Goal: Task Accomplishment & Management: Manage account settings

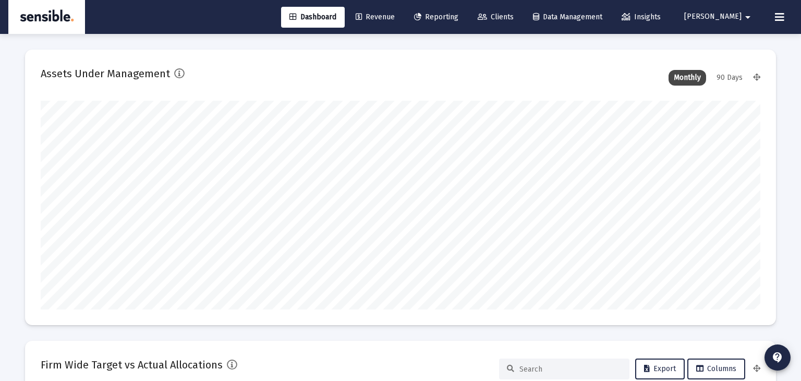
scroll to position [2002, 0]
type input "[PERSON_NAME][EMAIL_ADDRESS][DOMAIN_NAME]"
type input "[DATE]"
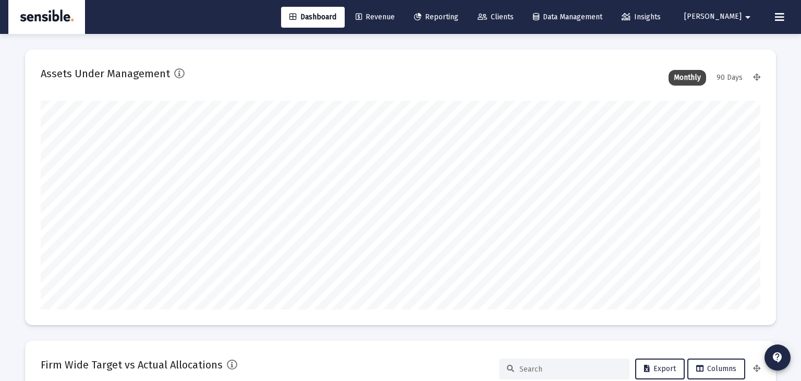
scroll to position [208, 336]
click at [778, 9] on button at bounding box center [779, 17] width 21 height 21
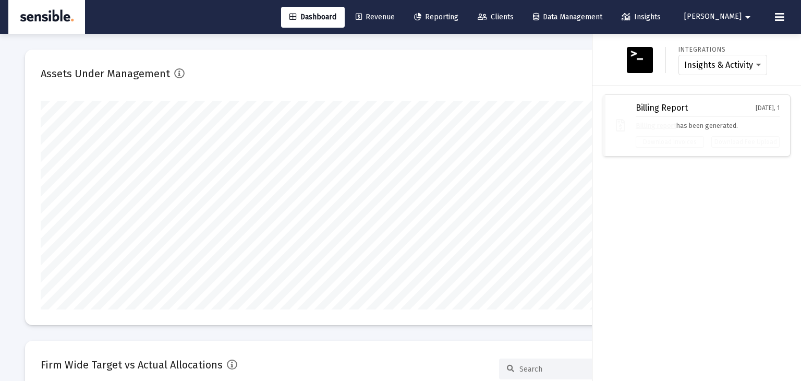
click at [629, 182] on div "Integrations Insights & Activity Wealthbox Billing Report [DATE], 1 Billing rep…" at bounding box center [696, 207] width 208 height 347
click at [513, 16] on span "Clients" at bounding box center [495, 17] width 36 height 9
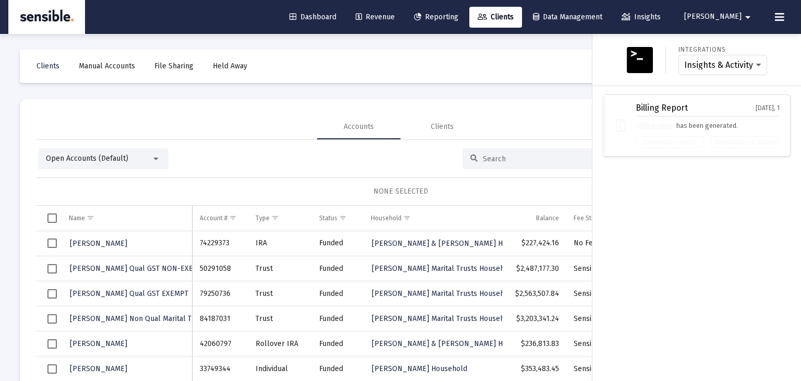
click at [488, 155] on div at bounding box center [400, 190] width 801 height 381
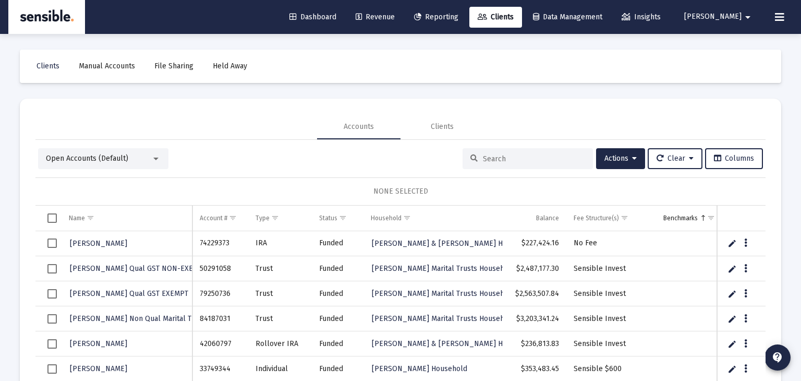
click at [490, 158] on input at bounding box center [534, 158] width 102 height 9
type input "[PERSON_NAME]"
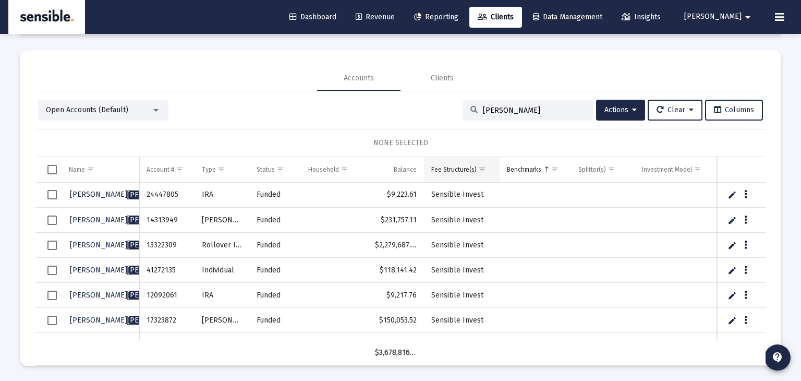
scroll to position [49, 0]
click at [52, 169] on span "Select all" at bounding box center [51, 168] width 9 height 9
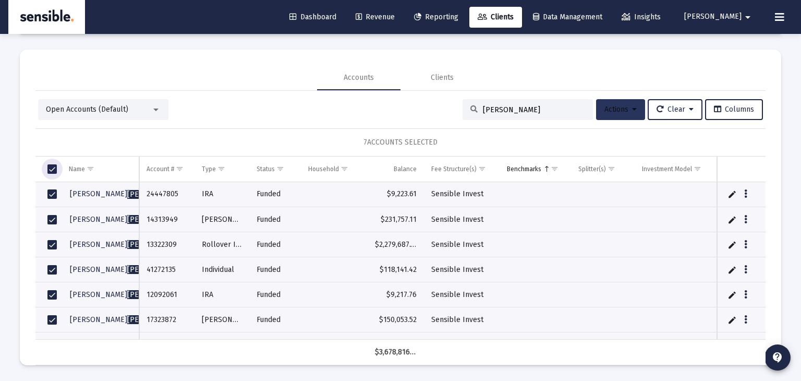
click at [615, 106] on span "Actions" at bounding box center [620, 109] width 32 height 9
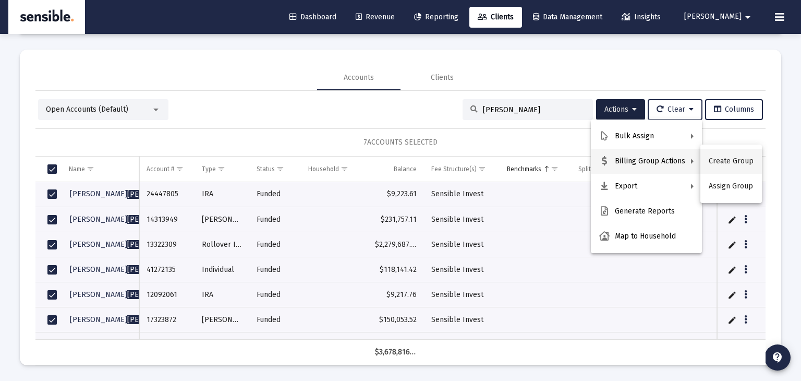
click at [719, 161] on button "Create Group" at bounding box center [731, 161] width 62 height 25
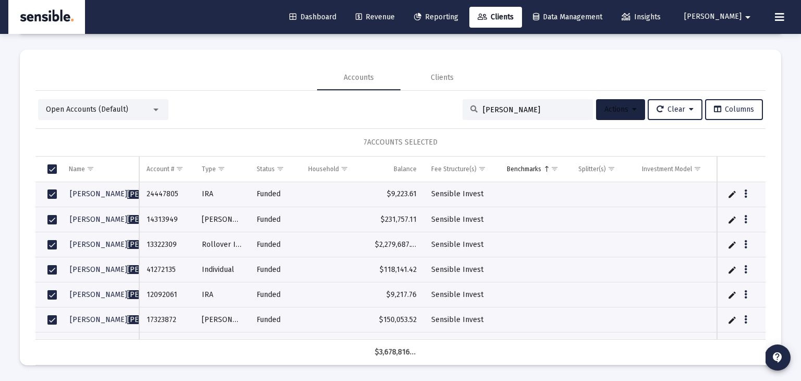
scroll to position [0, 0]
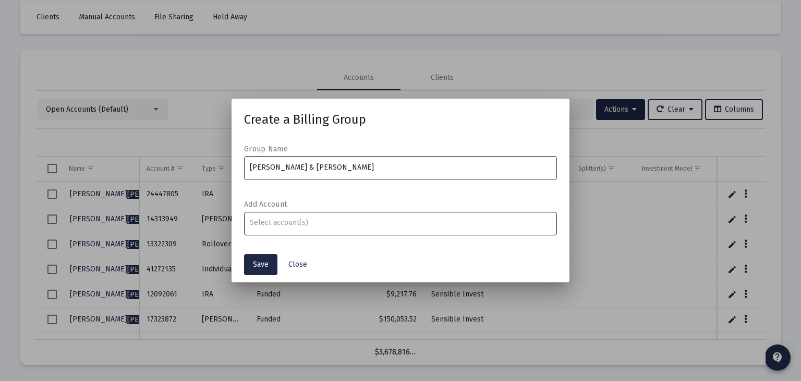
type input "[PERSON_NAME] & [PERSON_NAME]"
click at [260, 222] on input "Assignment Selection" at bounding box center [401, 222] width 302 height 8
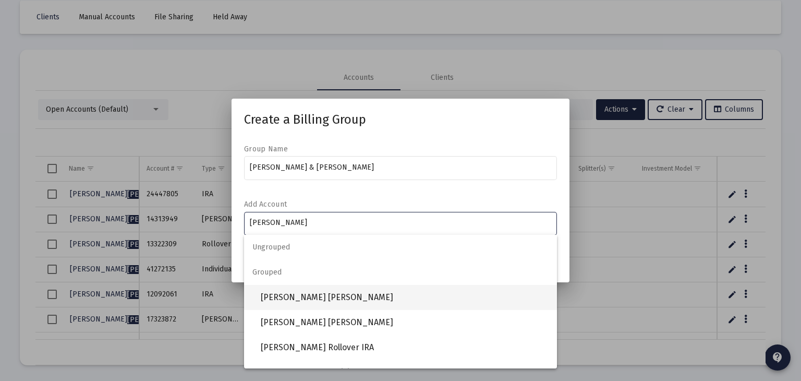
type input "[PERSON_NAME]"
click at [275, 296] on span "[PERSON_NAME] [PERSON_NAME]" at bounding box center [405, 297] width 288 height 25
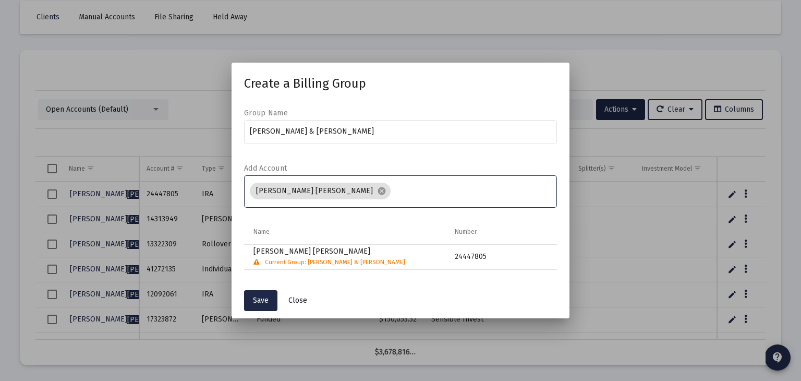
click at [298, 297] on span "Close" at bounding box center [297, 300] width 19 height 9
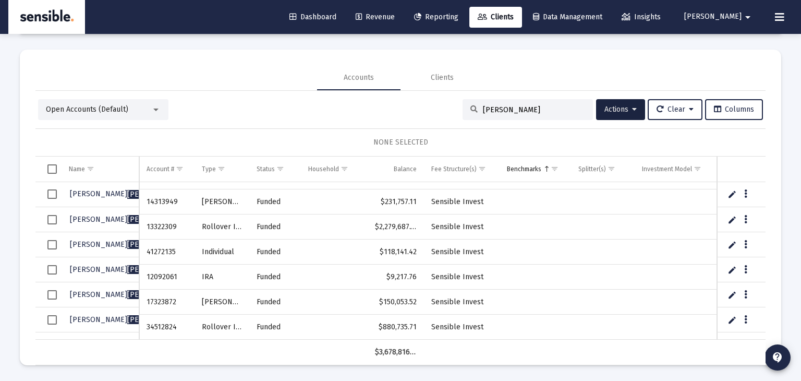
scroll to position [18, 0]
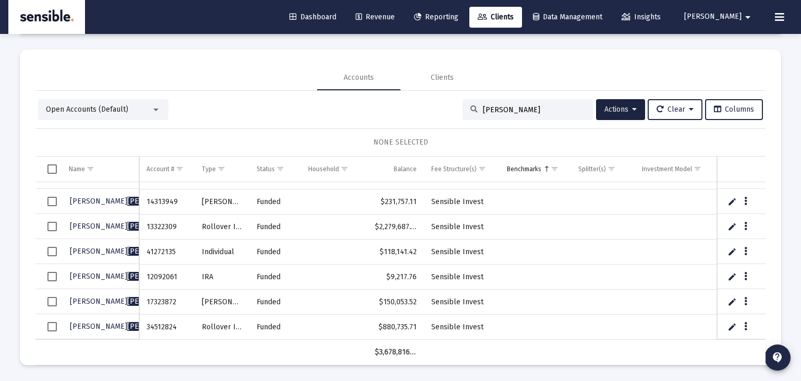
click at [116, 111] on span "Open Accounts (Default)" at bounding box center [87, 109] width 82 height 9
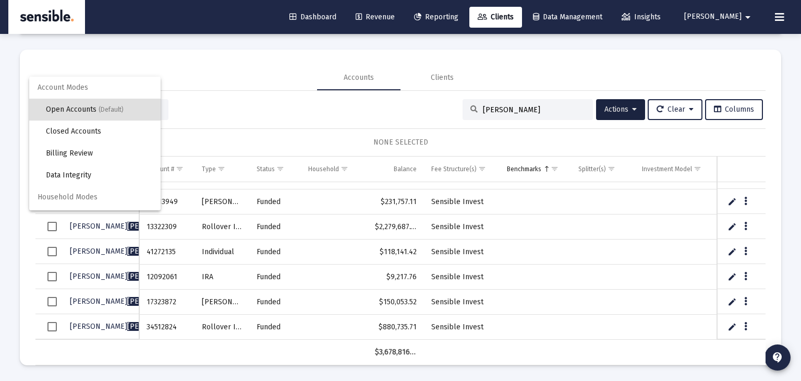
click at [89, 192] on span "Household Modes" at bounding box center [94, 197] width 131 height 22
click at [89, 195] on span "Household Modes" at bounding box center [94, 197] width 131 height 22
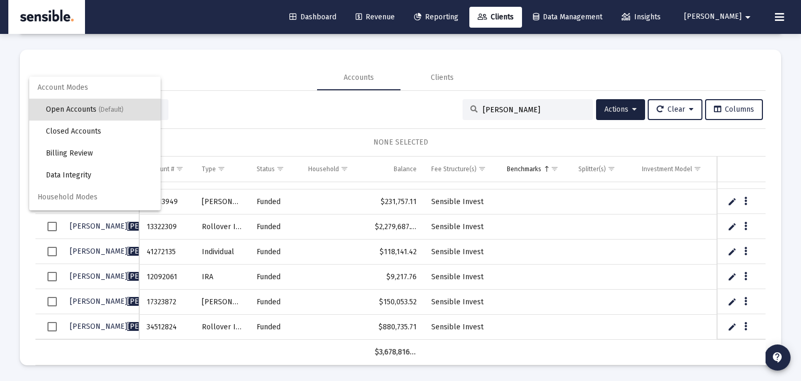
click at [49, 198] on span "Household Modes" at bounding box center [94, 197] width 131 height 22
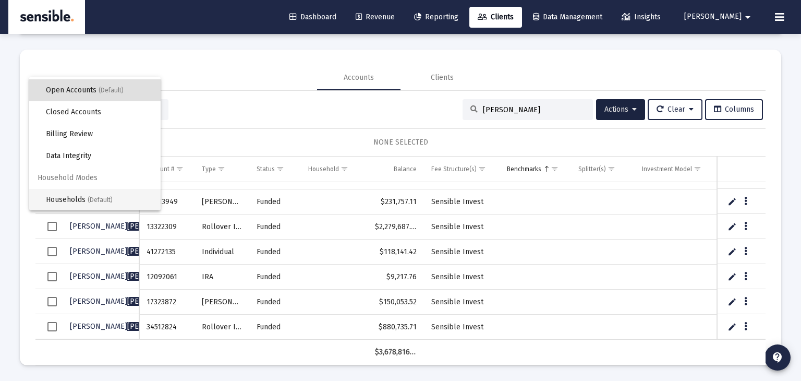
click at [77, 197] on span "Households (Default)" at bounding box center [99, 200] width 106 height 22
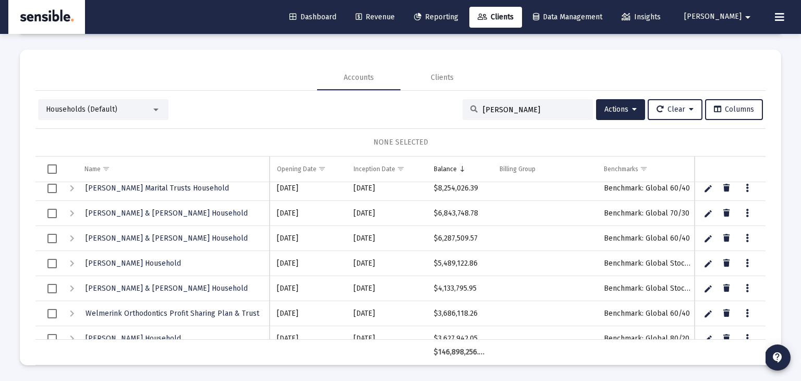
scroll to position [123, 0]
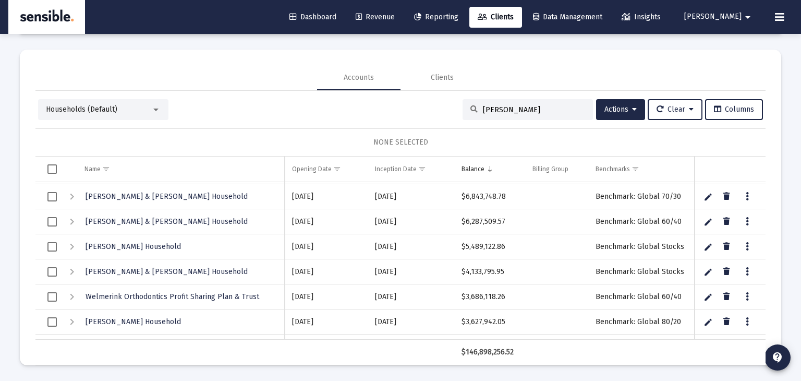
click at [498, 108] on input "[PERSON_NAME]" at bounding box center [534, 109] width 102 height 9
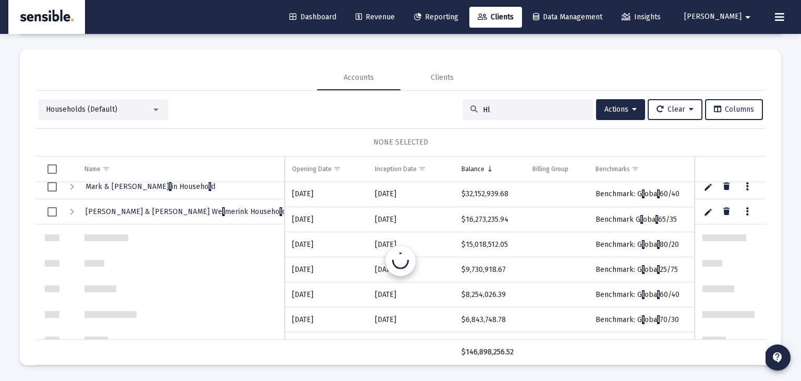
scroll to position [0, 0]
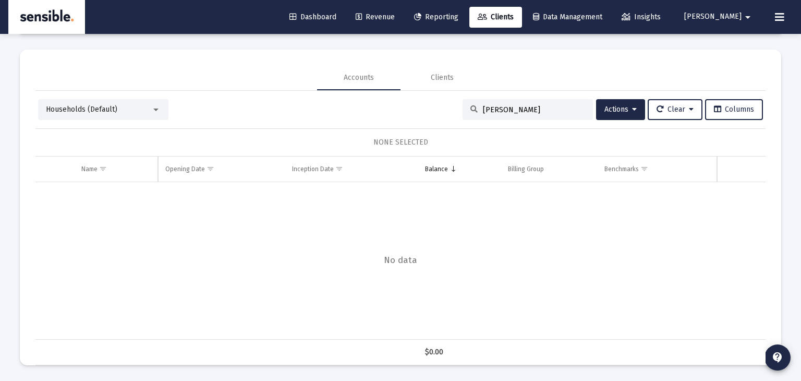
click at [560, 106] on input "[PERSON_NAME]" at bounding box center [534, 109] width 102 height 9
click at [153, 111] on div at bounding box center [155, 109] width 9 height 8
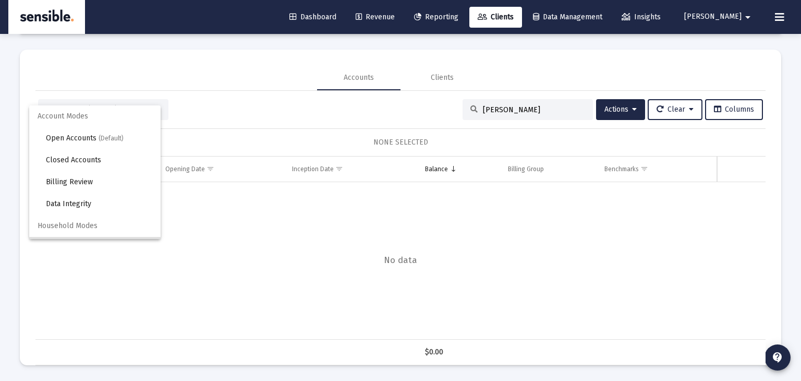
scroll to position [20, 0]
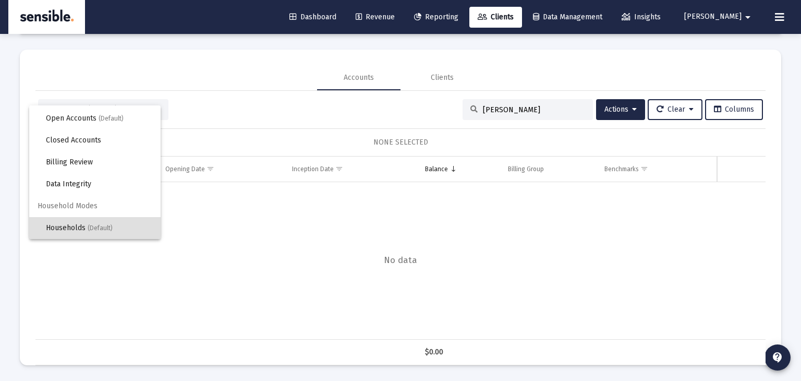
click at [213, 102] on div at bounding box center [400, 190] width 801 height 381
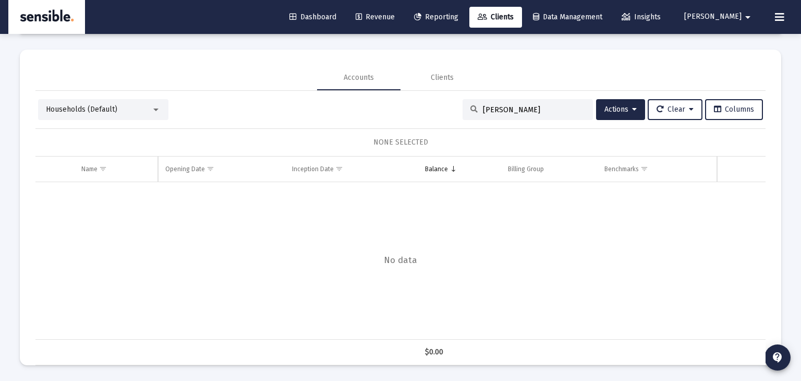
click at [68, 111] on span "Households (Default)" at bounding box center [81, 109] width 71 height 9
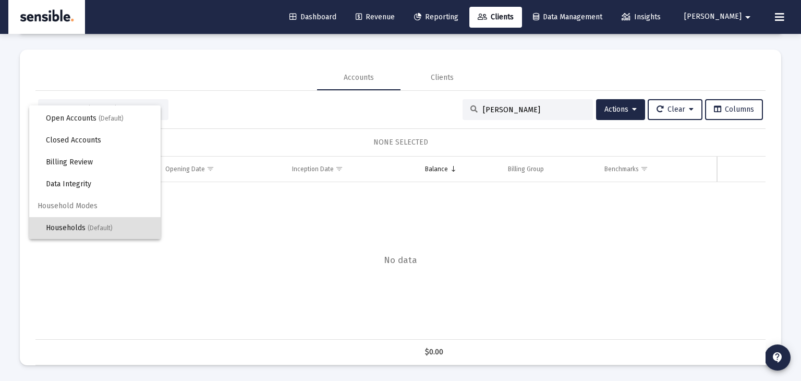
click at [80, 225] on span "Households (Default)" at bounding box center [99, 228] width 106 height 22
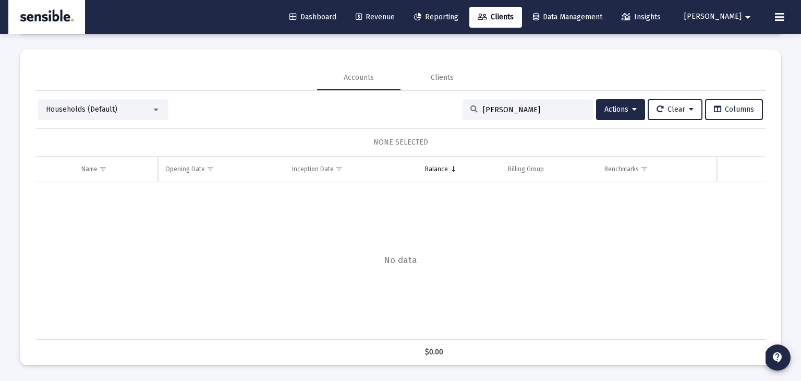
click at [509, 110] on input "[PERSON_NAME]" at bounding box center [534, 109] width 102 height 9
type input "H"
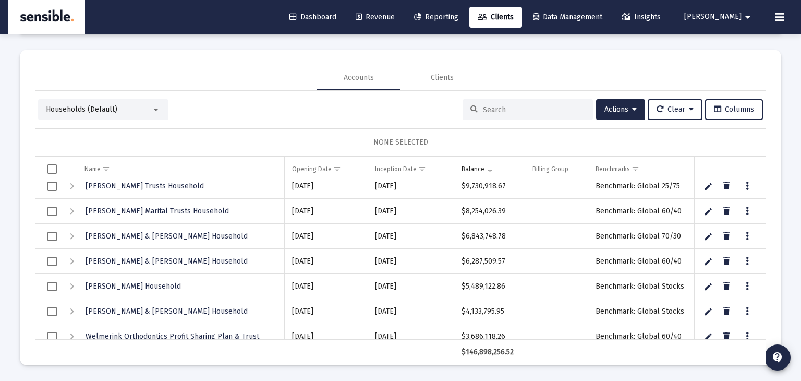
scroll to position [0, 0]
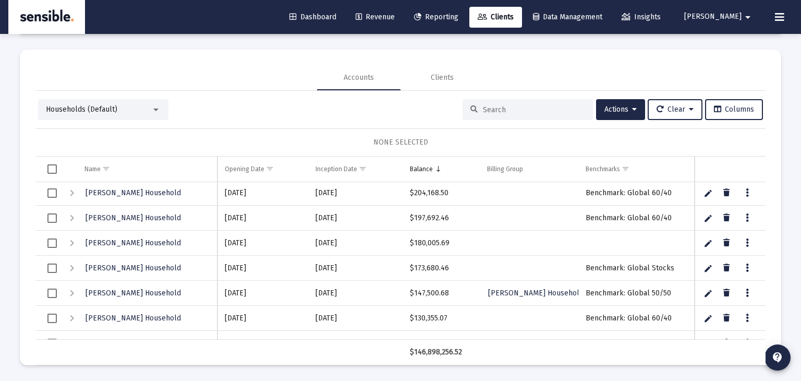
click at [156, 111] on div at bounding box center [155, 109] width 9 height 8
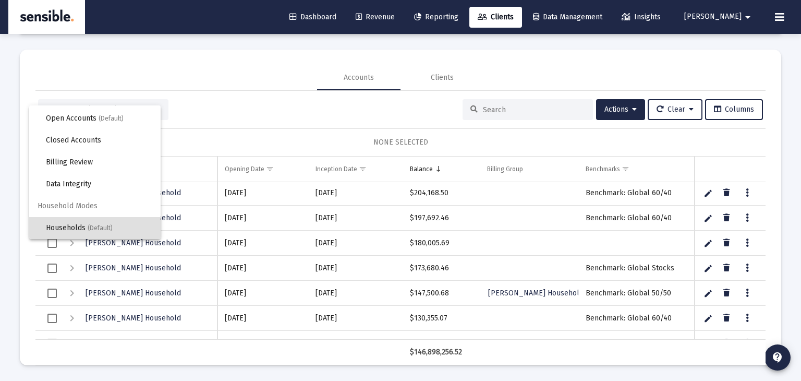
click at [184, 111] on div at bounding box center [400, 190] width 801 height 381
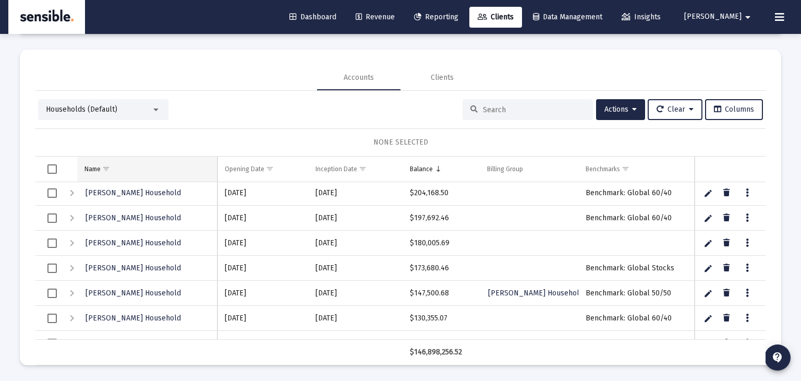
click at [108, 166] on span "Show filter options for column 'Name'" at bounding box center [106, 169] width 8 height 8
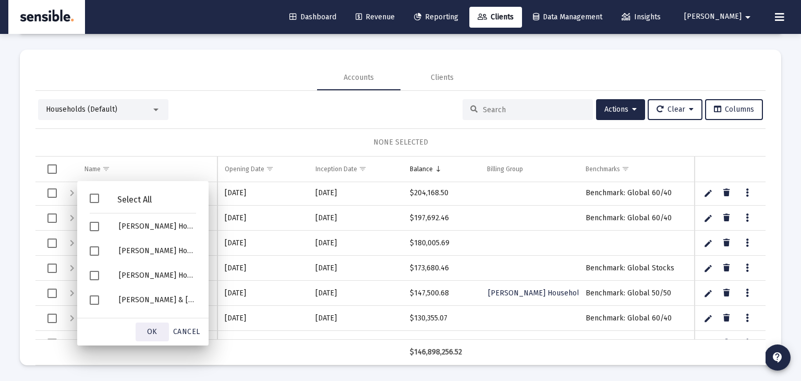
click at [147, 331] on span "OK" at bounding box center [152, 331] width 10 height 9
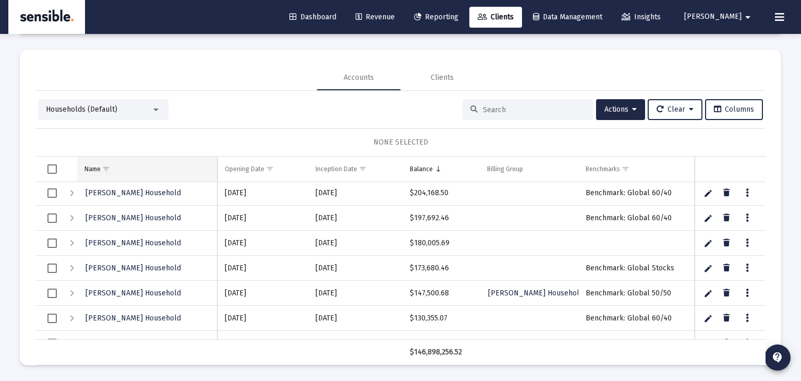
click at [90, 168] on div "Name" at bounding box center [92, 169] width 16 height 8
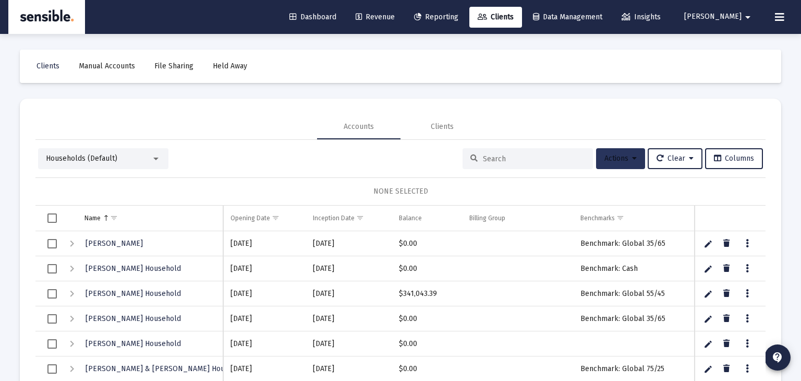
click at [606, 160] on span "Actions" at bounding box center [620, 158] width 32 height 9
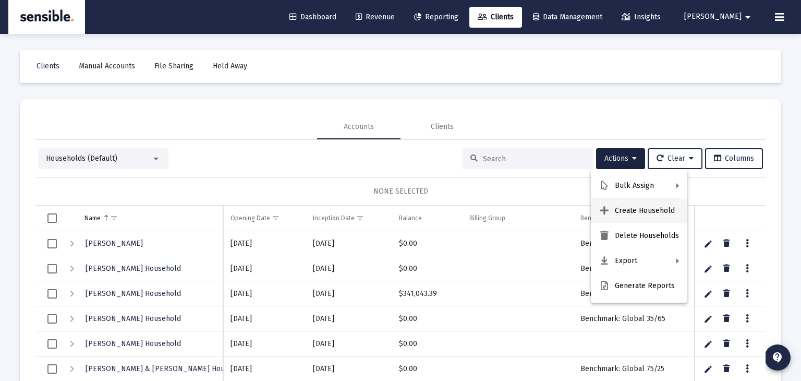
click at [623, 212] on button "Create Household" at bounding box center [639, 210] width 96 height 25
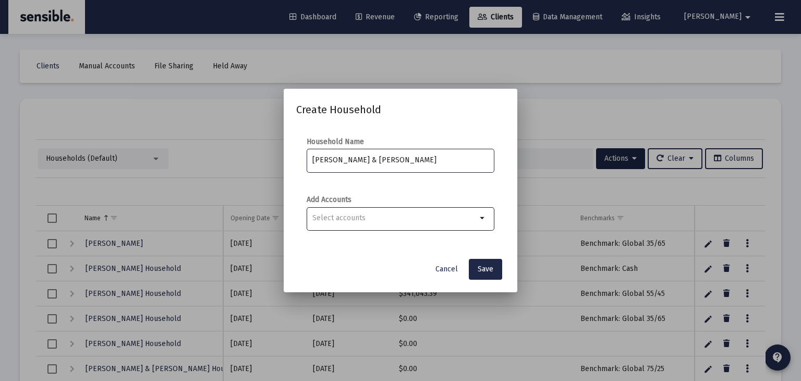
type input "[PERSON_NAME] & [PERSON_NAME]"
click at [399, 227] on div at bounding box center [394, 218] width 164 height 26
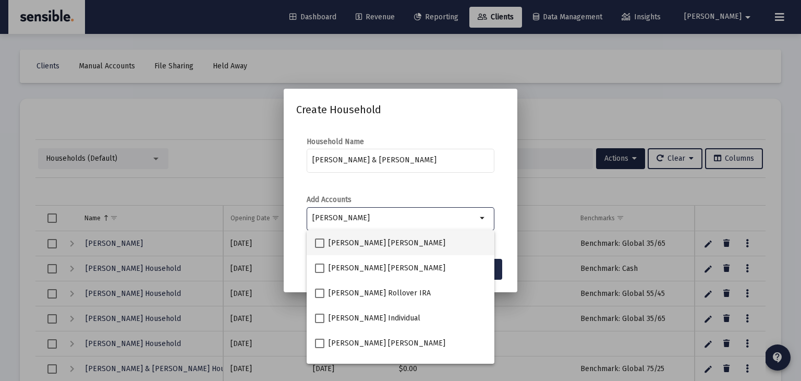
type input "[PERSON_NAME]"
click at [320, 240] on span at bounding box center [319, 242] width 9 height 9
click at [320, 248] on input "[PERSON_NAME] [PERSON_NAME]" at bounding box center [319, 248] width 1 height 1
checkbox input "true"
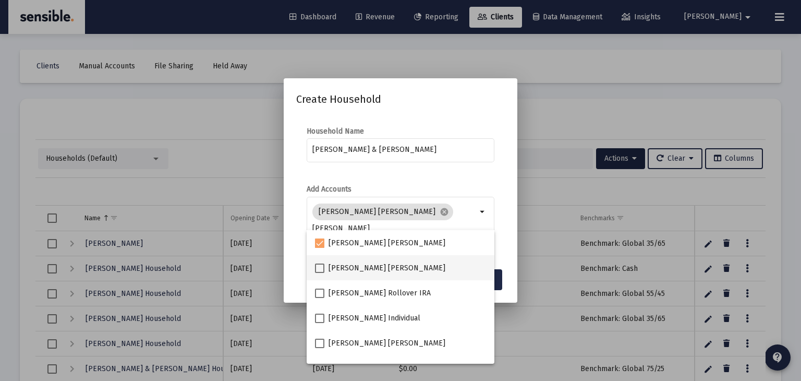
click at [318, 265] on span at bounding box center [319, 267] width 9 height 9
click at [319, 273] on input "[PERSON_NAME] [PERSON_NAME]" at bounding box center [319, 273] width 1 height 1
checkbox input "true"
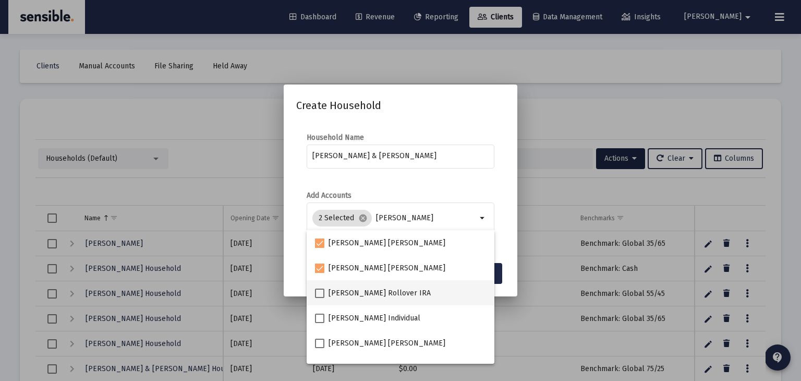
click at [318, 289] on span at bounding box center [319, 292] width 9 height 9
click at [319, 298] on input "[PERSON_NAME] Rollover IRA" at bounding box center [319, 298] width 1 height 1
checkbox input "true"
click at [320, 314] on span at bounding box center [319, 317] width 9 height 9
click at [320, 323] on input "[PERSON_NAME] Individual" at bounding box center [319, 323] width 1 height 1
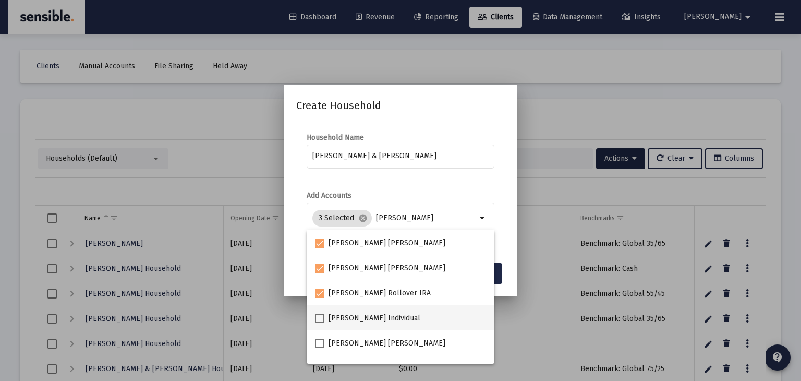
checkbox input "true"
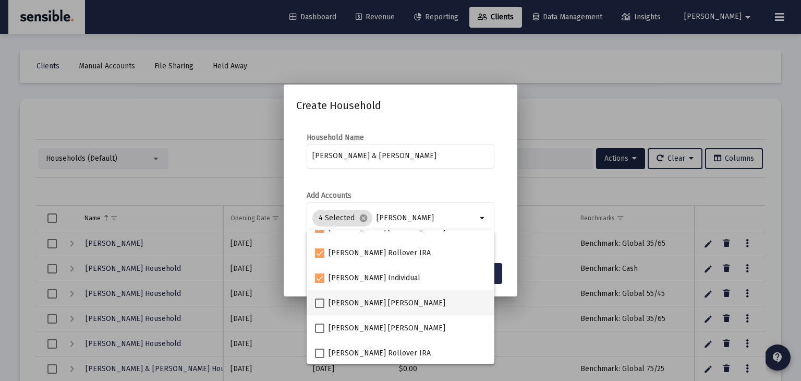
click at [320, 303] on span at bounding box center [319, 302] width 9 height 9
click at [320, 308] on input "[PERSON_NAME] [PERSON_NAME]" at bounding box center [319, 308] width 1 height 1
checkbox input "true"
click at [320, 325] on span at bounding box center [319, 327] width 9 height 9
click at [320, 333] on input "[PERSON_NAME] [PERSON_NAME]" at bounding box center [319, 333] width 1 height 1
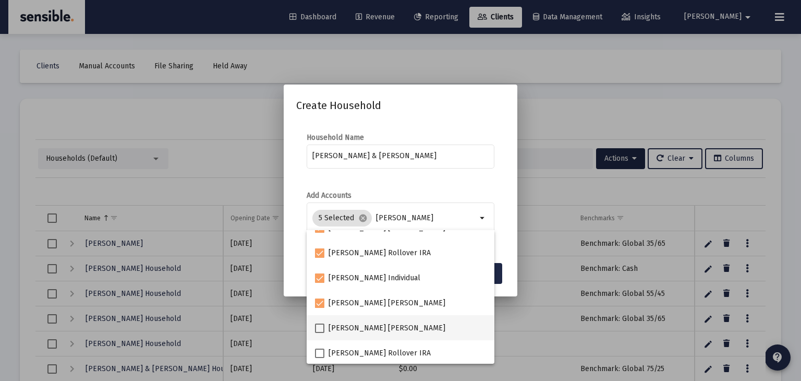
checkbox input "true"
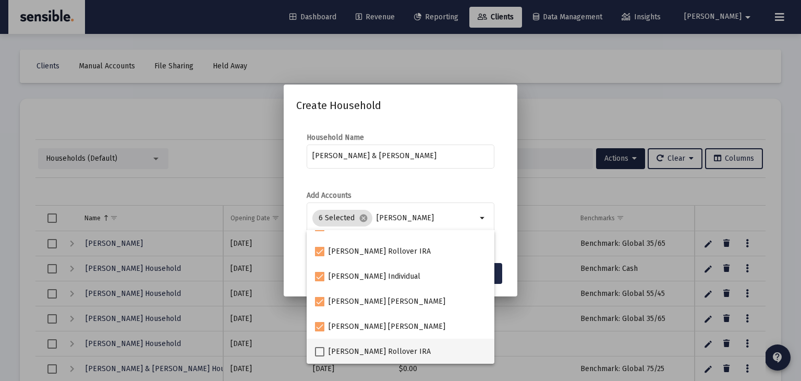
click at [322, 350] on span at bounding box center [319, 351] width 9 height 9
click at [320, 356] on input "[PERSON_NAME] Rollover IRA" at bounding box center [319, 356] width 1 height 1
checkbox input "true"
click at [497, 276] on button "Save" at bounding box center [485, 273] width 33 height 21
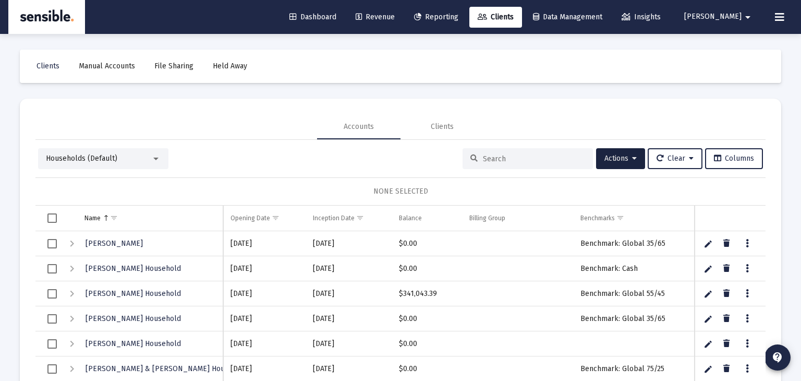
click at [522, 161] on input at bounding box center [534, 158] width 102 height 9
type input "[PERSON_NAME]"
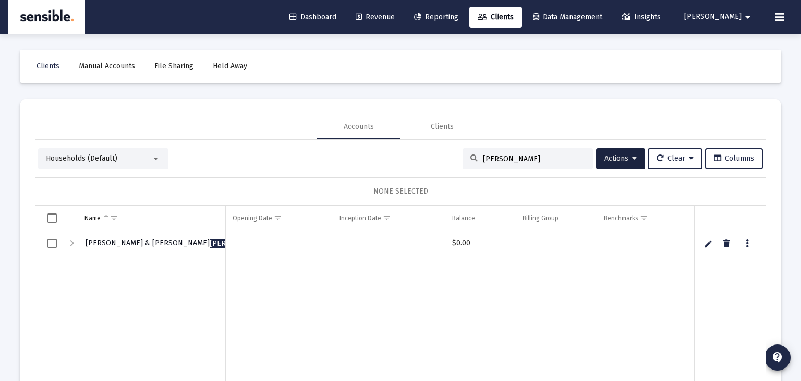
click at [95, 243] on span "[PERSON_NAME] & [PERSON_NAME]" at bounding box center [175, 242] width 181 height 9
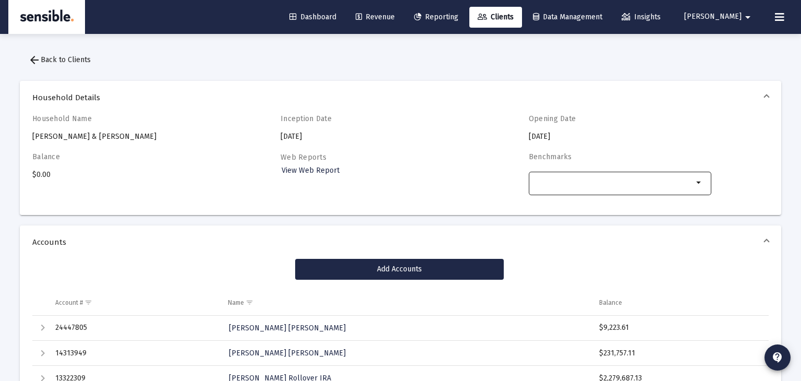
click at [581, 180] on input "Selection" at bounding box center [613, 182] width 159 height 8
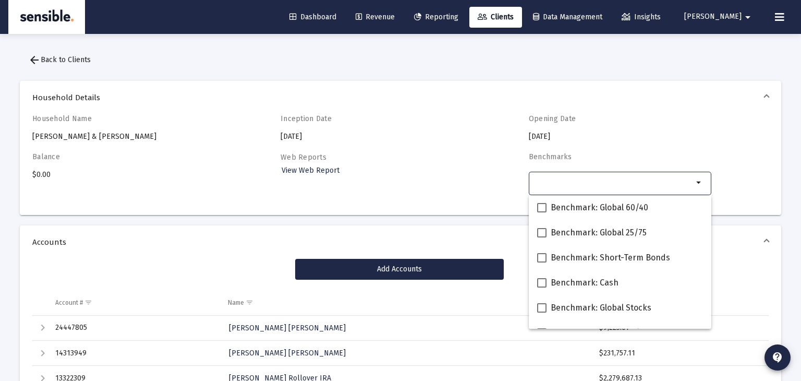
click at [467, 191] on div "Household Name [PERSON_NAME] & [PERSON_NAME] Inception Date [DATE] Opening Date…" at bounding box center [400, 160] width 736 height 92
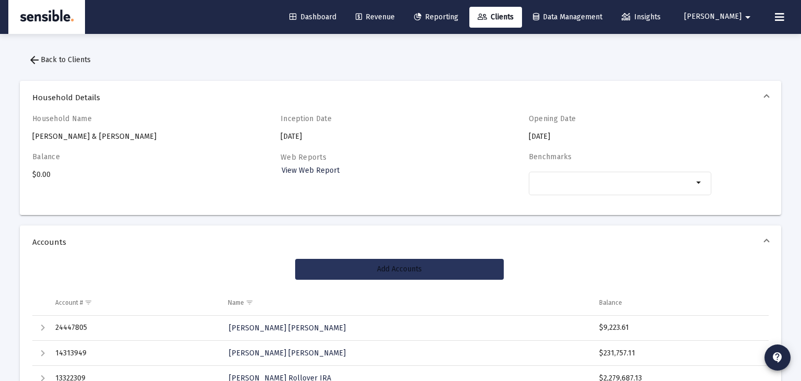
click at [414, 266] on span "Add Accounts" at bounding box center [399, 268] width 45 height 9
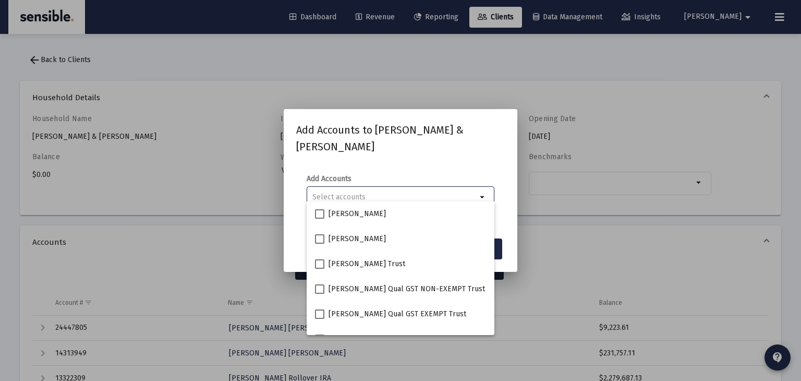
click at [537, 241] on div at bounding box center [400, 190] width 801 height 381
